Goal: Information Seeking & Learning: Find specific page/section

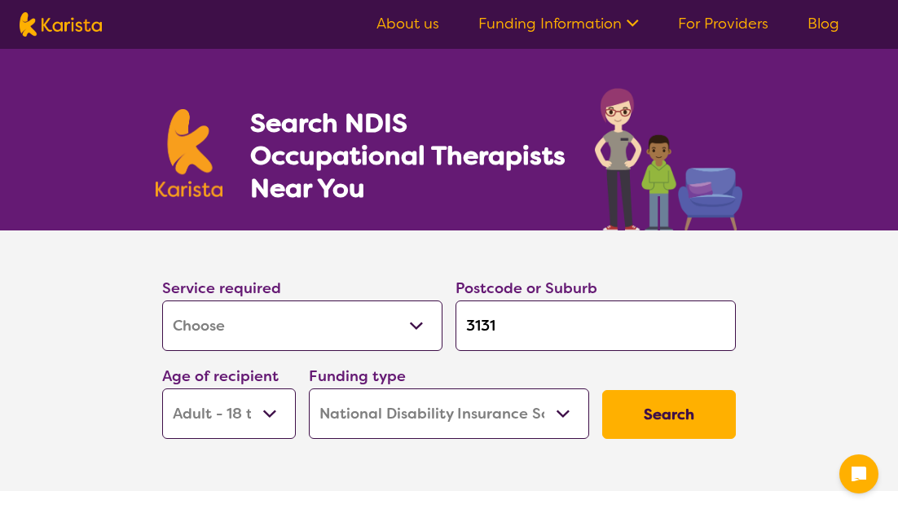
select select "[MEDICAL_DATA]"
select select "AD"
select select "NDIS"
select select "[MEDICAL_DATA]"
select select "AD"
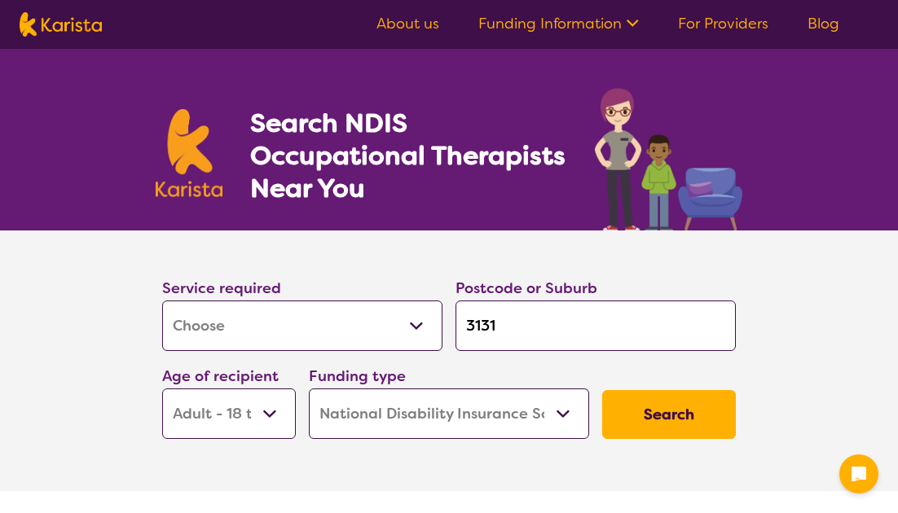
select select "NDIS"
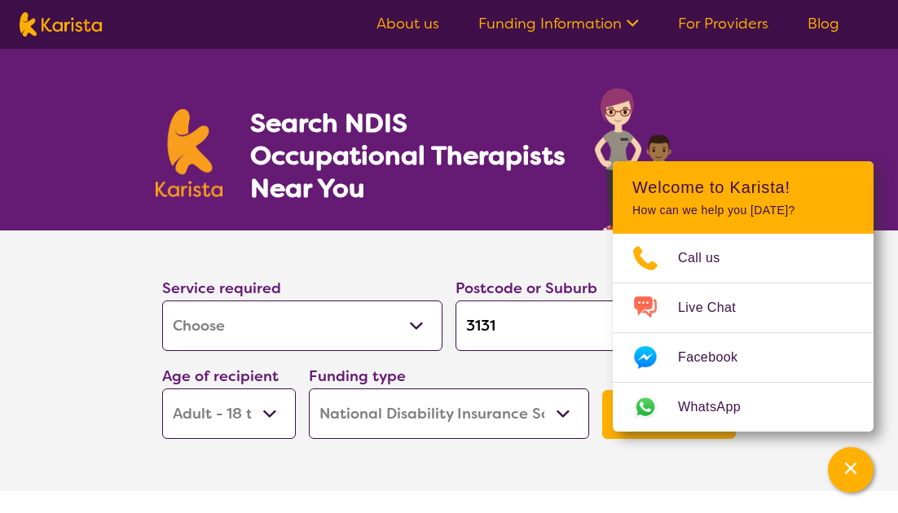
click at [325, 345] on select "Allied Health Assistant Assessment ([MEDICAL_DATA] or [MEDICAL_DATA]) Behaviour…" at bounding box center [302, 326] width 280 height 51
select select "Physiotherapy"
click at [607, 434] on button "Search" at bounding box center [669, 414] width 134 height 49
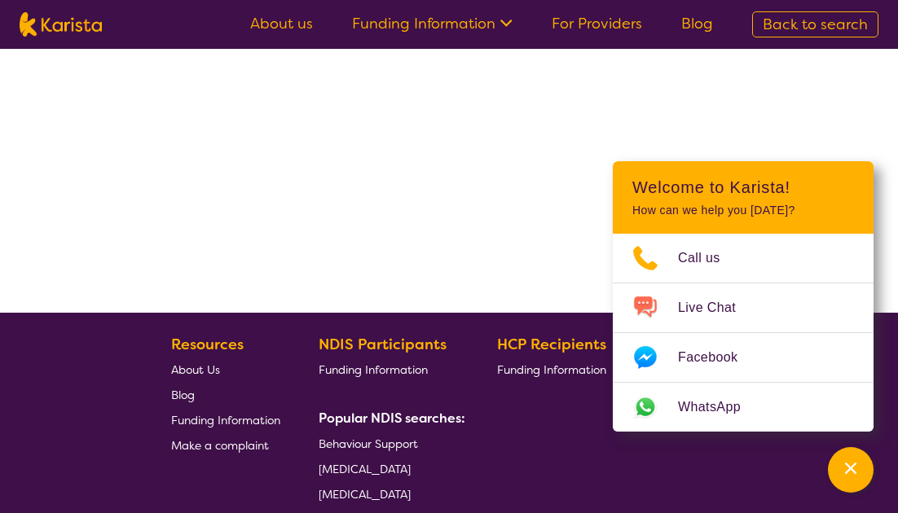
select select "by_score"
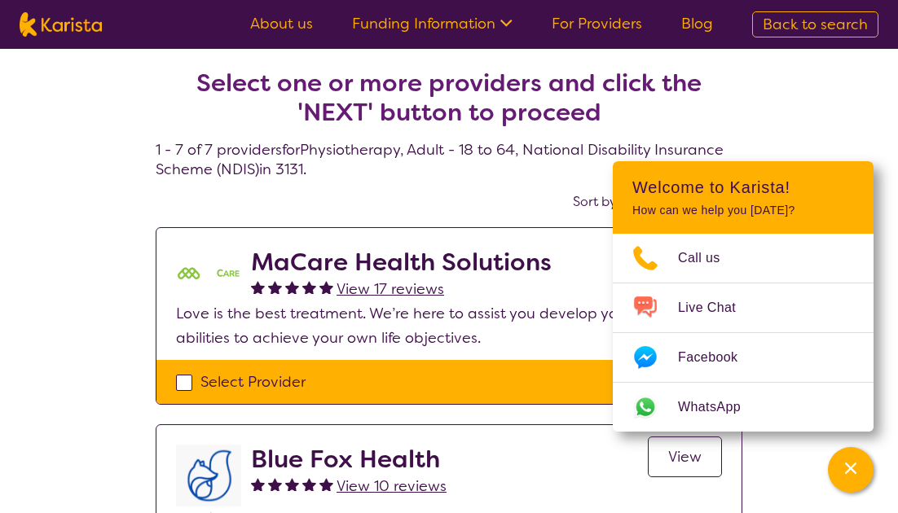
click at [53, 28] on img at bounding box center [61, 24] width 82 height 24
select select "Physiotherapy"
select select "AD"
select select "NDIS"
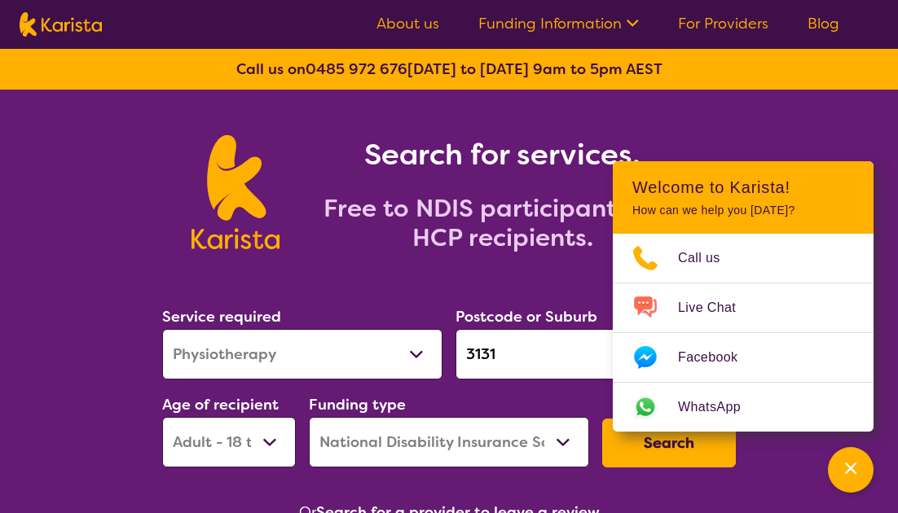
click at [804, 126] on div "Search for services. Free to NDIS participants and HCP recipients." at bounding box center [449, 174] width 898 height 169
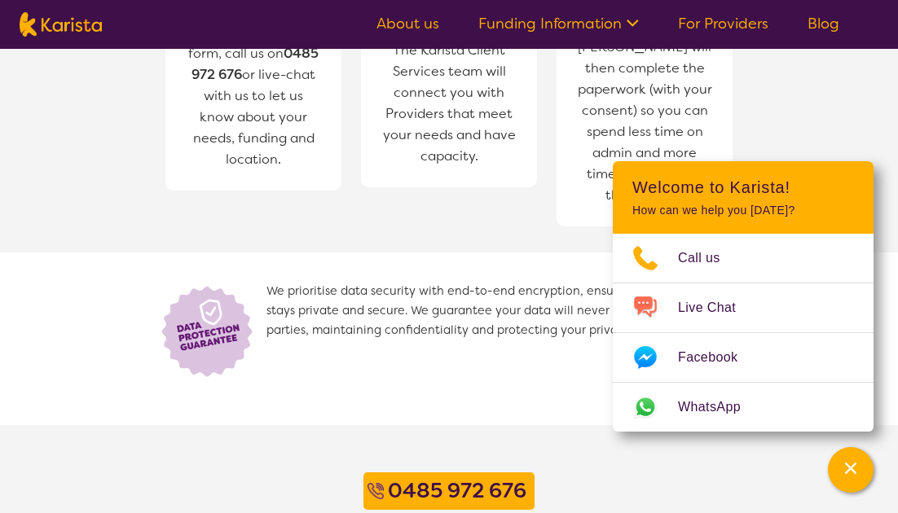
scroll to position [947, 0]
